Goal: Task Accomplishment & Management: Use online tool/utility

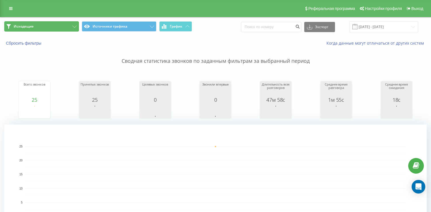
drag, startPoint x: 0, startPoint y: 0, endPoint x: 88, endPoint y: 54, distance: 103.0
click at [73, 28] on button "Исходящие" at bounding box center [41, 26] width 75 height 10
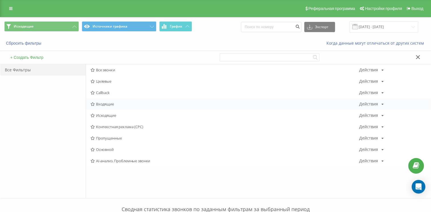
click at [114, 106] on span "Входящие" at bounding box center [225, 104] width 268 height 4
